Goal: Transaction & Acquisition: Subscribe to service/newsletter

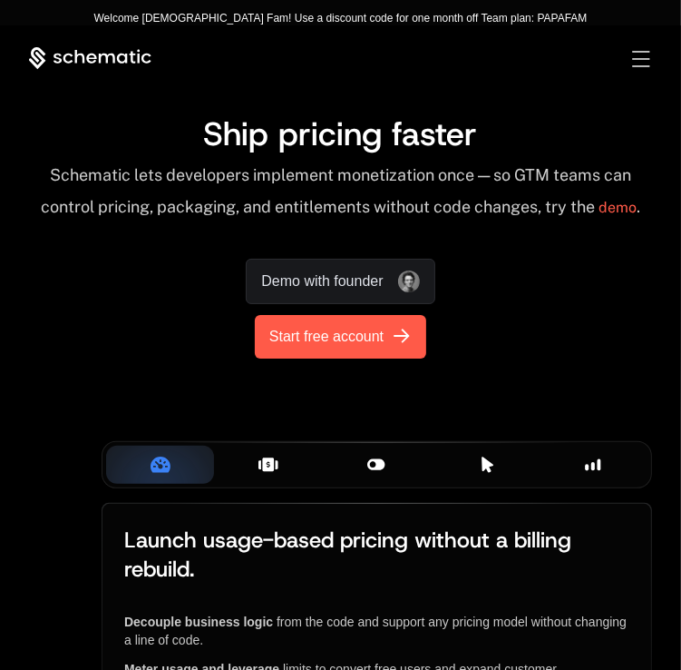
click at [310, 343] on span "Start free account" at bounding box center [326, 337] width 114 height 22
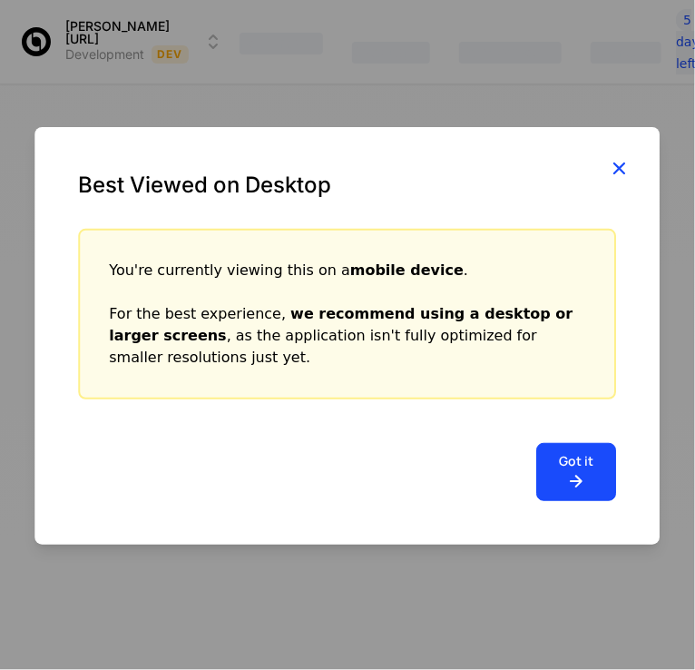
click at [620, 160] on icon "button" at bounding box center [620, 168] width 24 height 24
